Goal: Check status: Check status

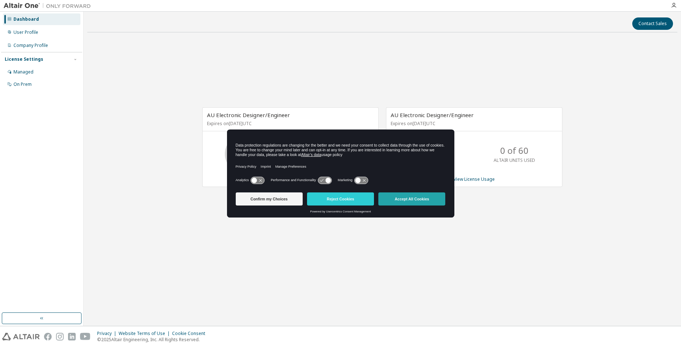
click at [429, 203] on button "Accept All Cookies" at bounding box center [411, 198] width 67 height 13
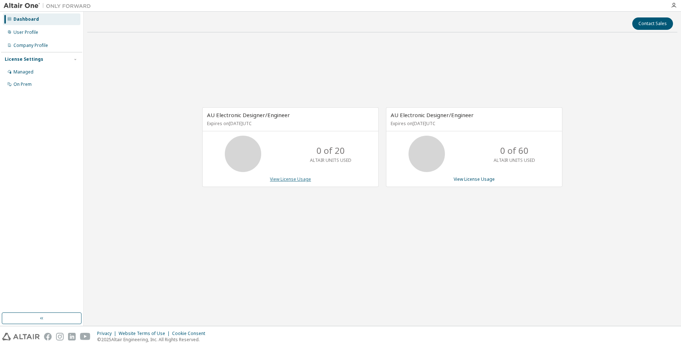
click at [295, 181] on link "View License Usage" at bounding box center [290, 179] width 41 height 6
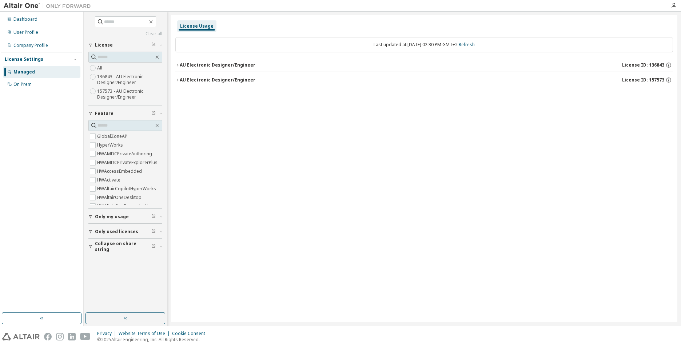
click at [650, 65] on span "License ID: 136843" at bounding box center [643, 65] width 42 height 6
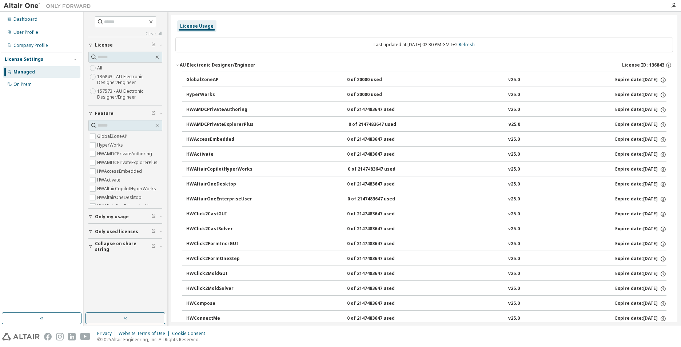
click at [651, 62] on span "License ID: 136843" at bounding box center [643, 65] width 42 height 6
